Goal: Information Seeking & Learning: Learn about a topic

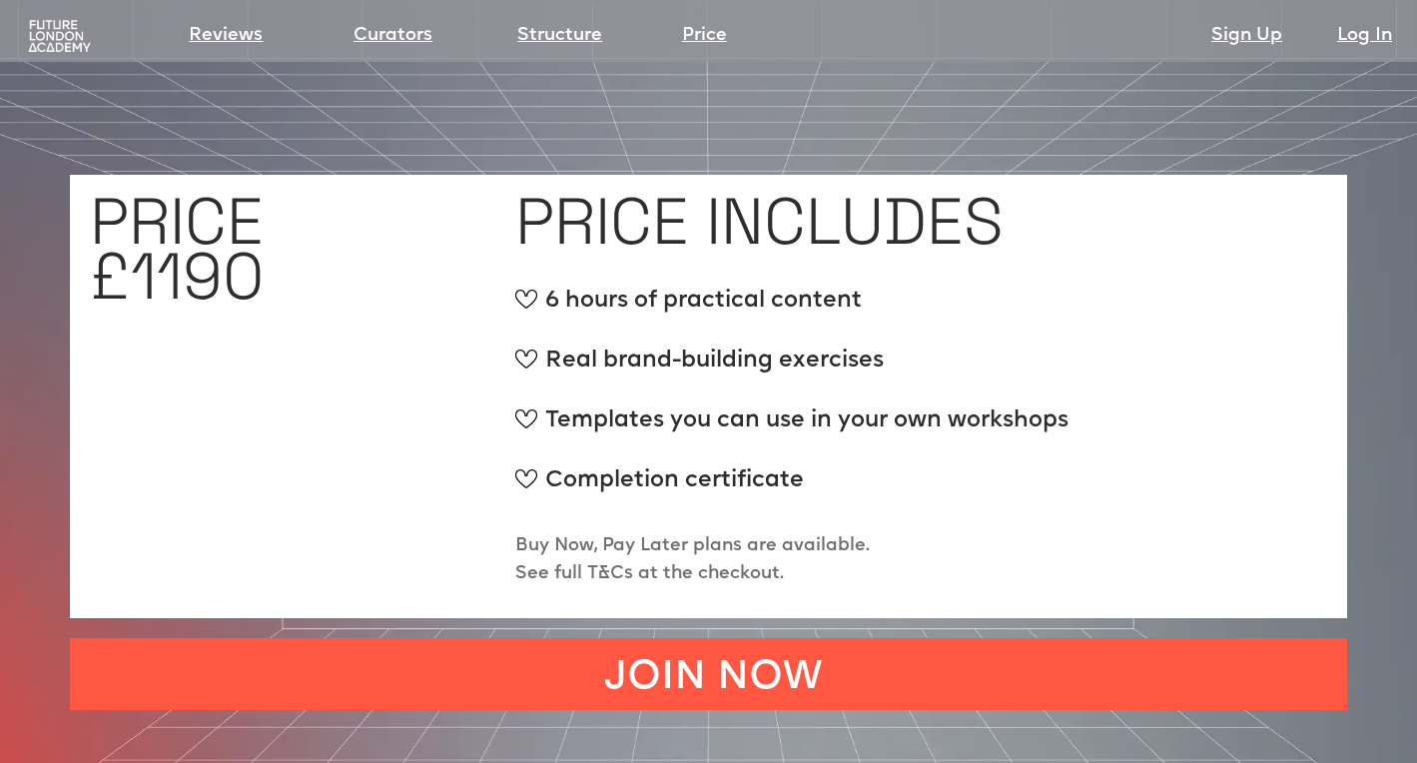
scroll to position [7544, 0]
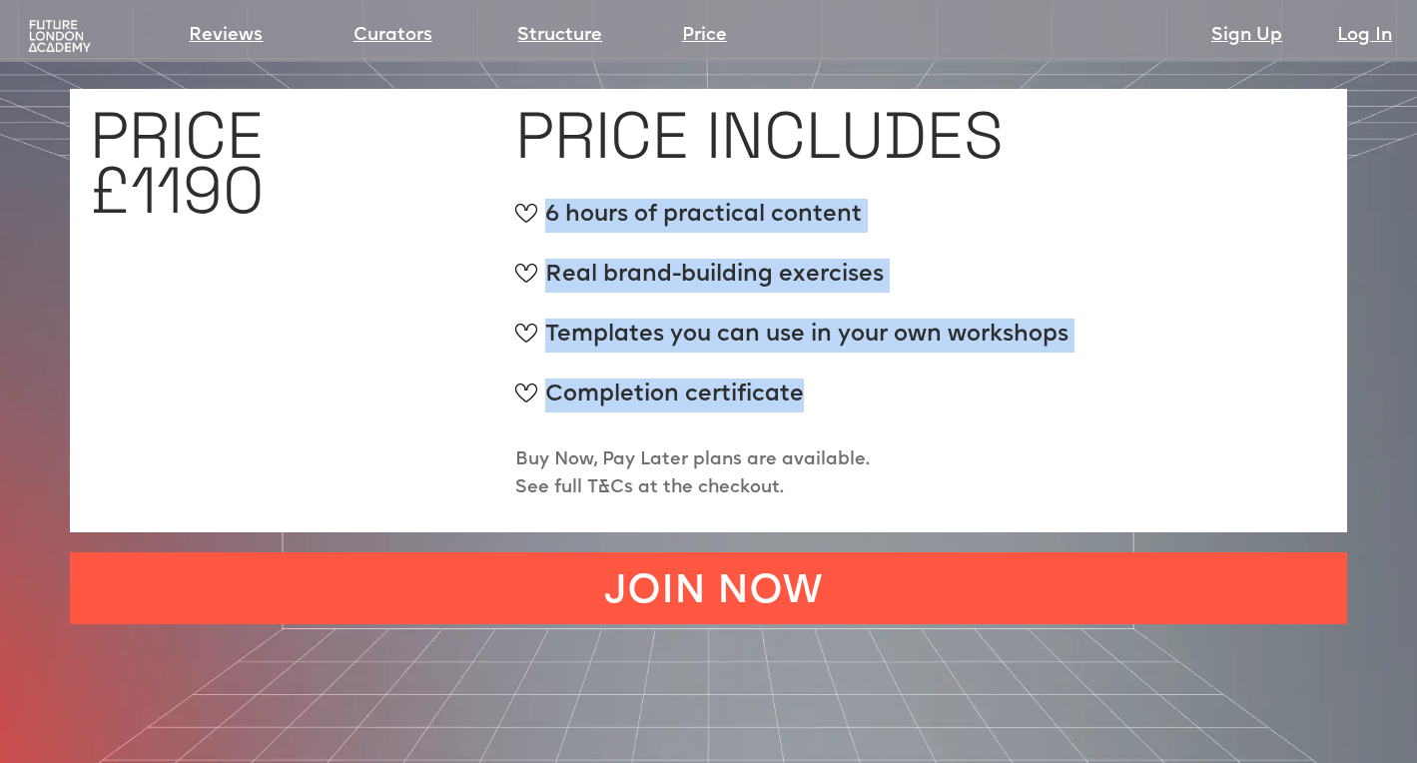
drag, startPoint x: 549, startPoint y: 152, endPoint x: 938, endPoint y: 356, distance: 439.0
click at [938, 356] on ul "6 hours of practical content Real brand-building exercises Templates you can us…" at bounding box center [791, 319] width 553 height 240
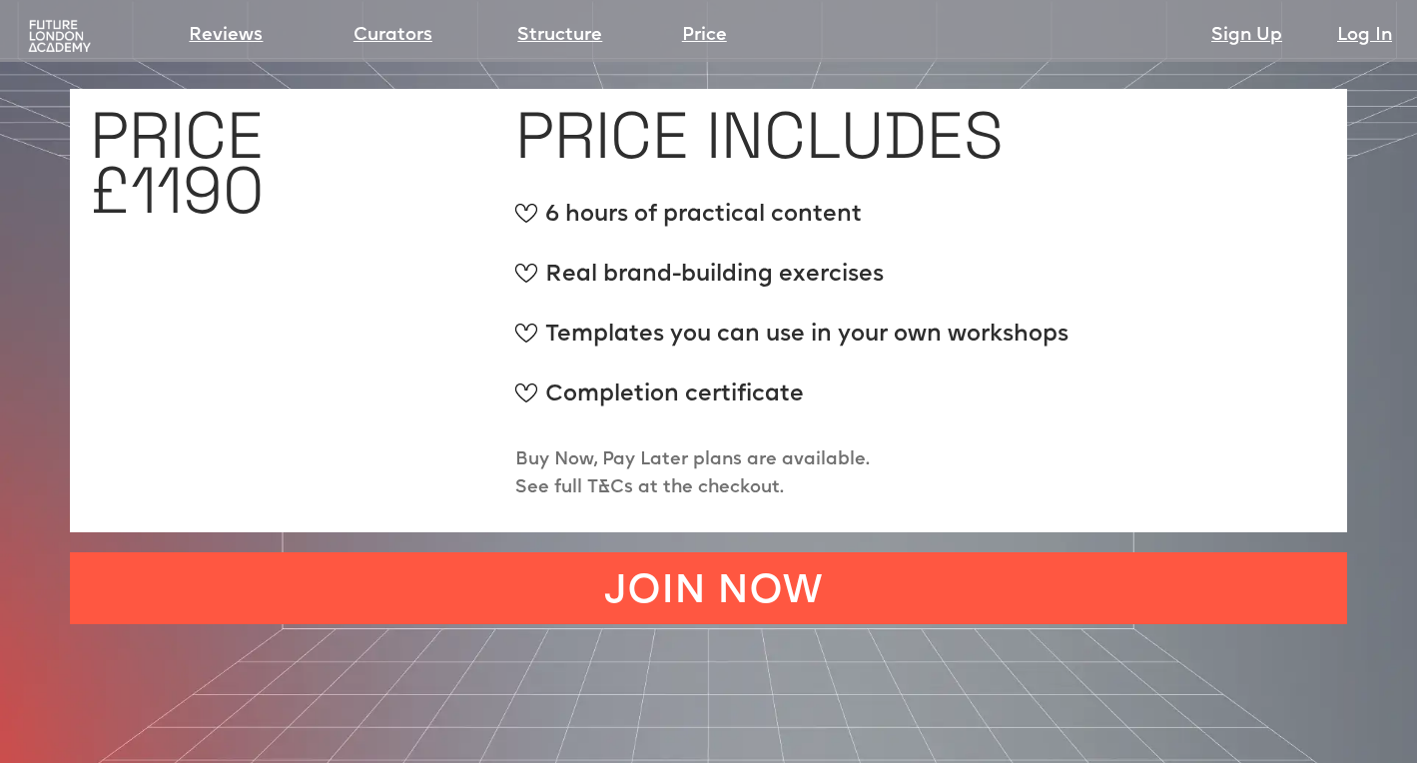
click at [728, 446] on p "Buy Now, Pay Later plans are available. See full T&Cs at the checkout." at bounding box center [692, 474] width 354 height 56
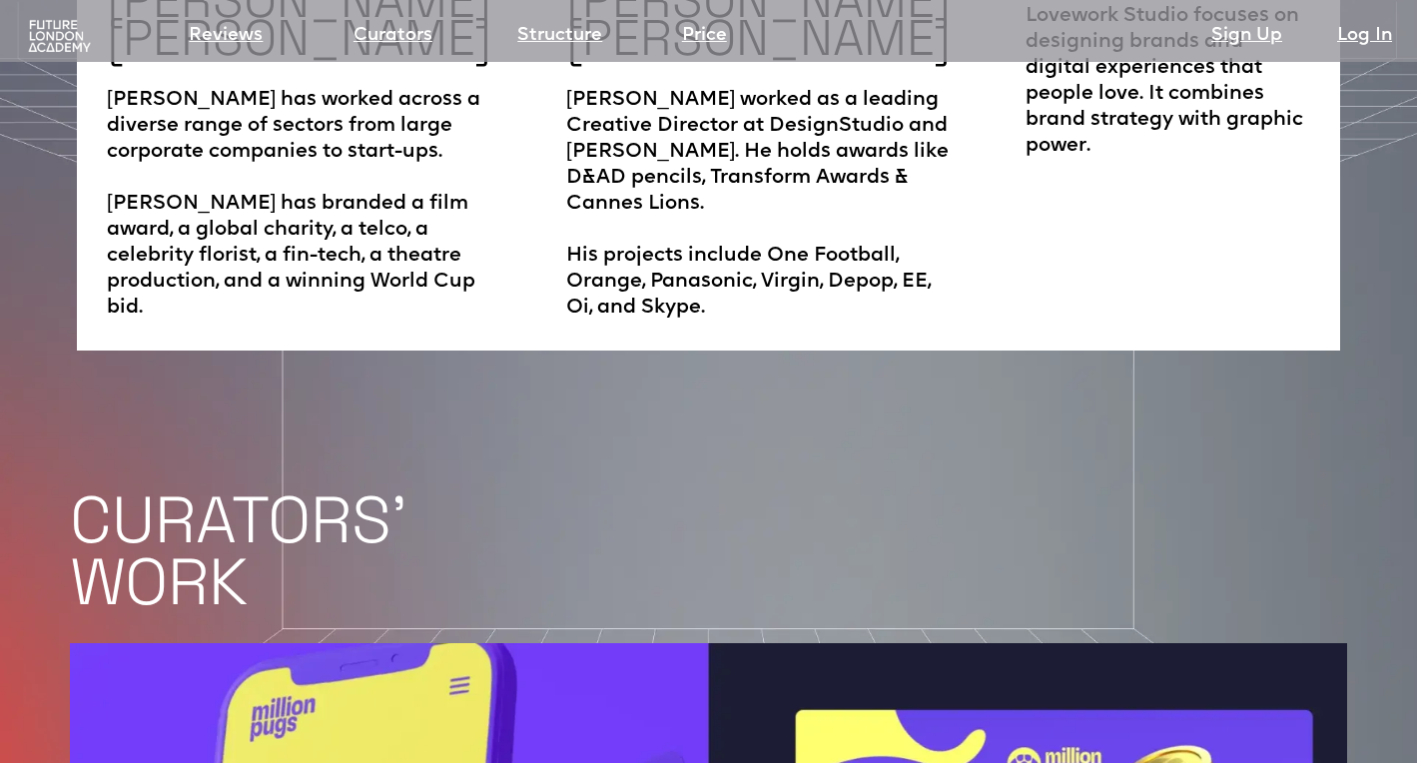
scroll to position [3630, 0]
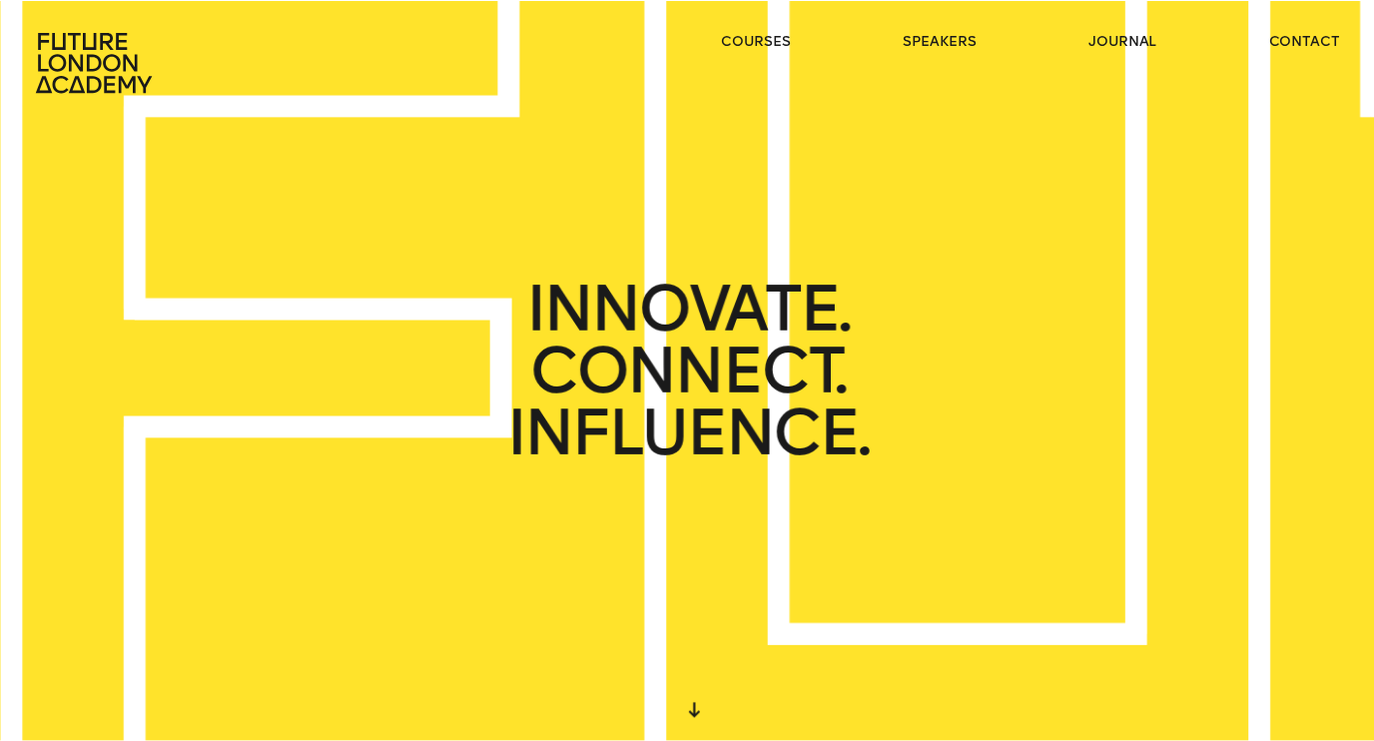
scroll to position [591, 0]
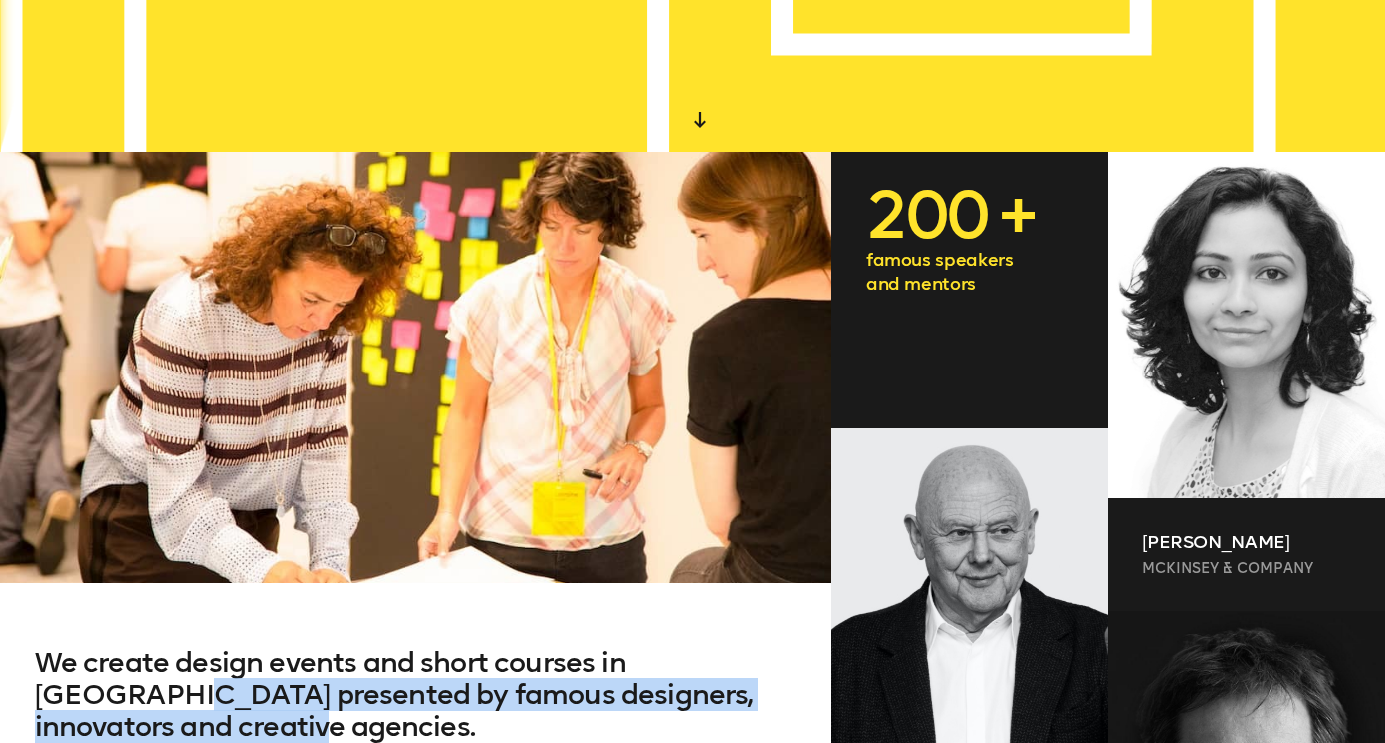
drag, startPoint x: 170, startPoint y: 726, endPoint x: 78, endPoint y: 693, distance: 97.6
click at [78, 693] on h2 "We create design events and short courses in London presented by famous designe…" at bounding box center [416, 719] width 762 height 144
